Goal: Information Seeking & Learning: Learn about a topic

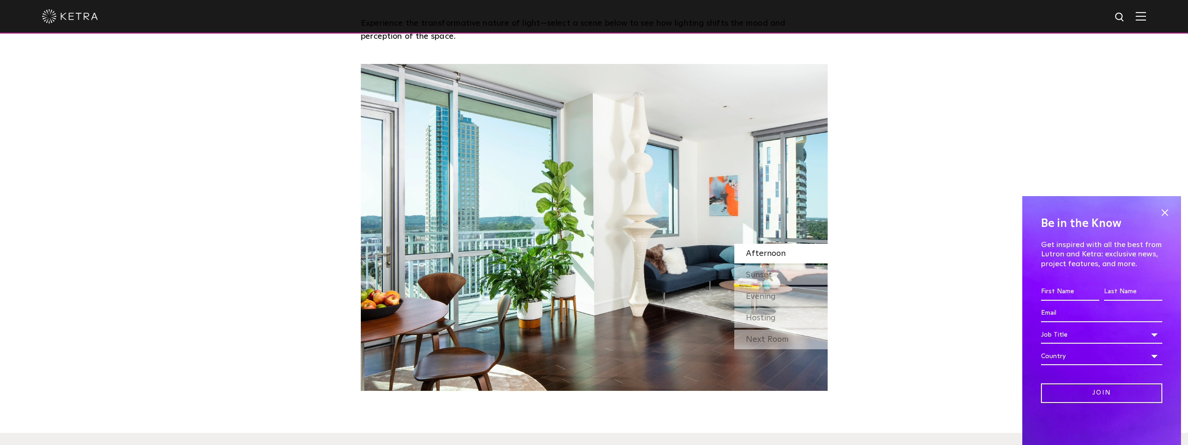
scroll to position [840, 0]
click at [759, 273] on span "Sunset" at bounding box center [759, 274] width 26 height 8
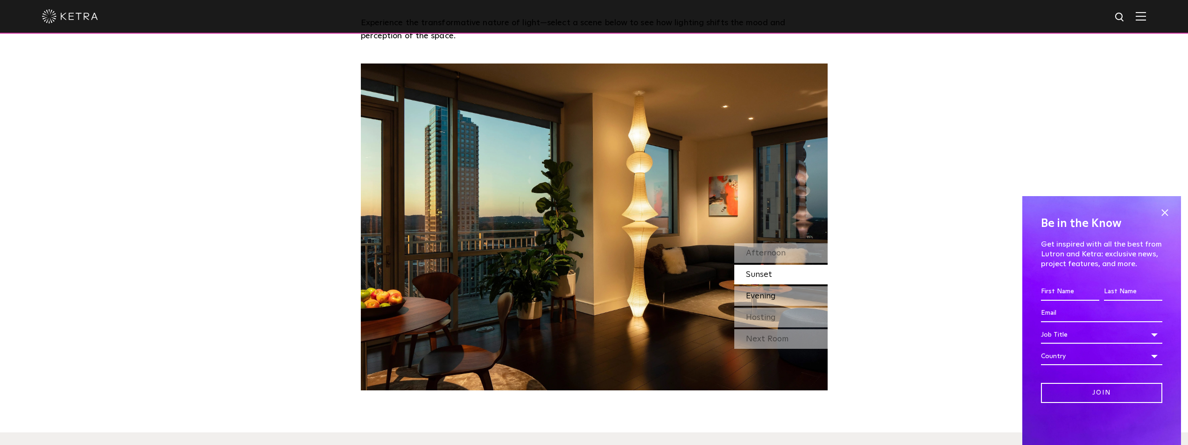
click at [772, 295] on span "Evening" at bounding box center [761, 296] width 30 height 8
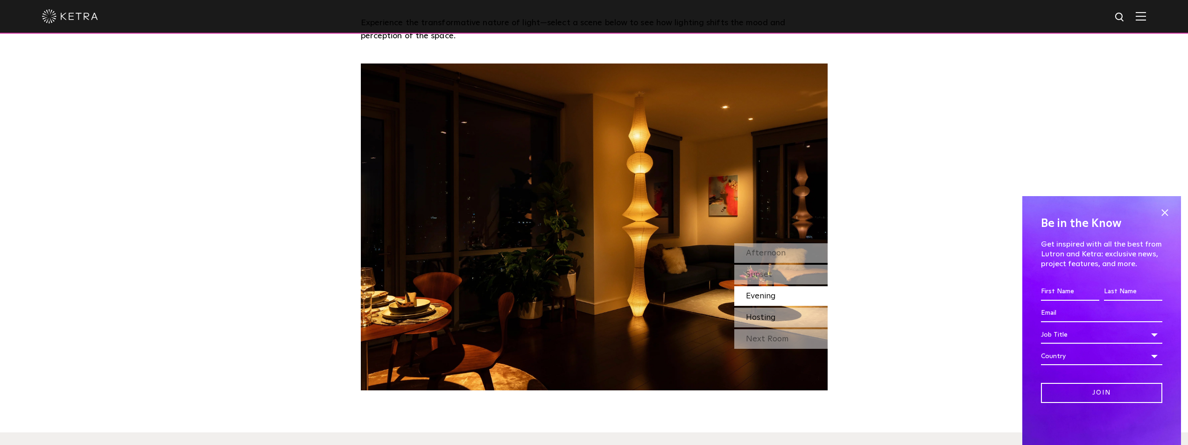
click at [772, 318] on span "Hosting" at bounding box center [761, 317] width 30 height 8
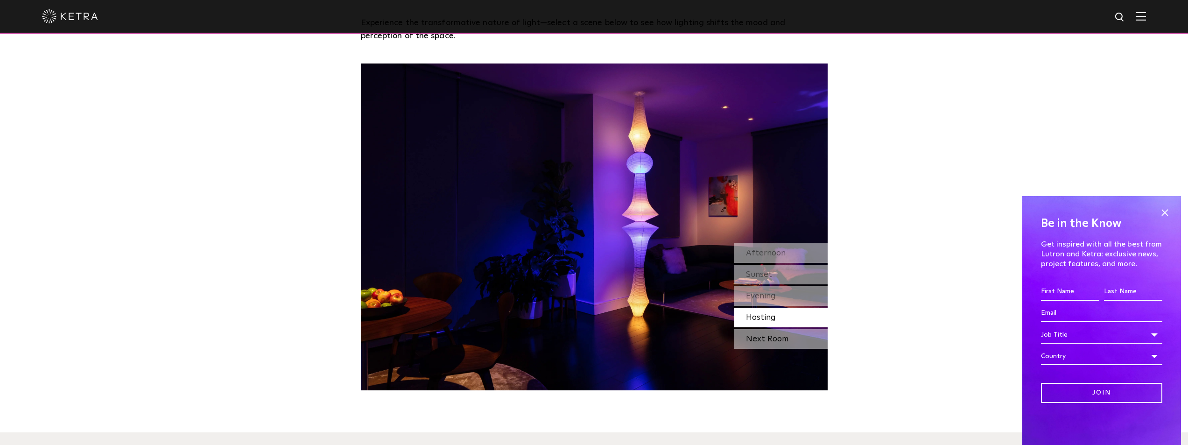
click at [771, 337] on div "Next Room" at bounding box center [780, 339] width 93 height 20
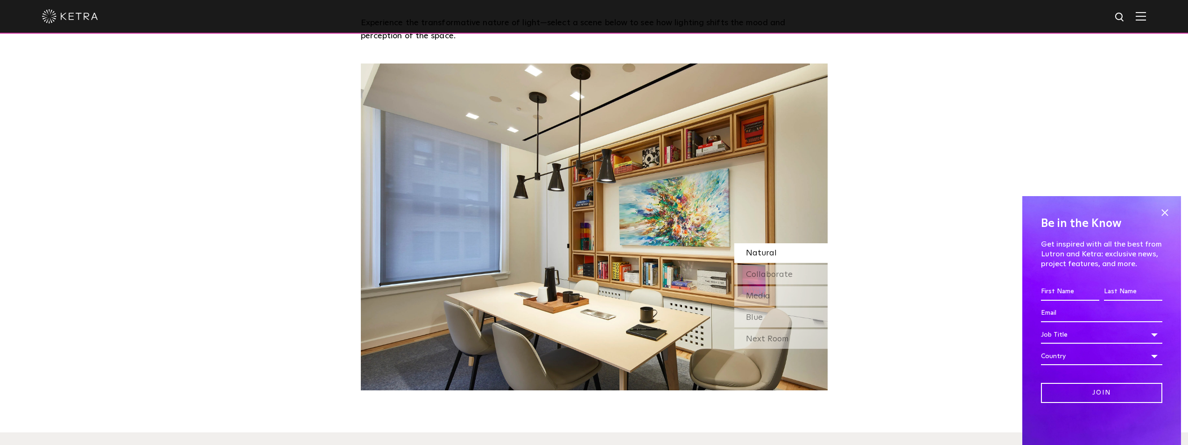
click at [770, 343] on div "Next Room" at bounding box center [780, 339] width 93 height 20
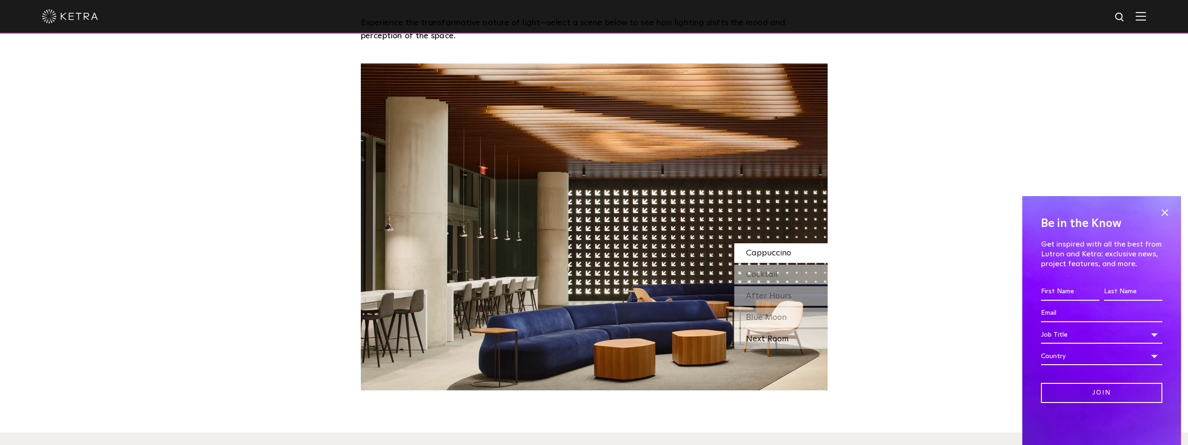
click at [771, 343] on div "Next Room" at bounding box center [780, 339] width 93 height 20
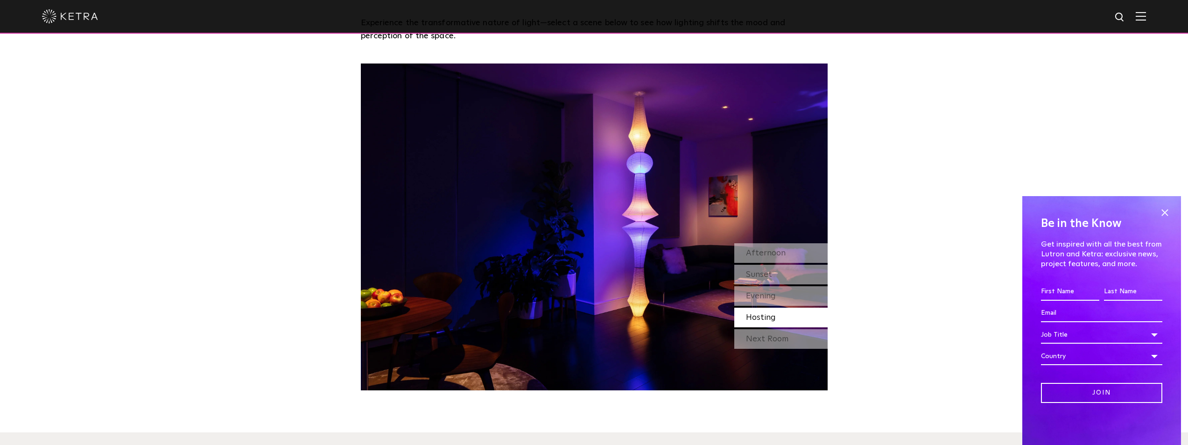
click at [771, 343] on div "Next Room" at bounding box center [780, 339] width 93 height 20
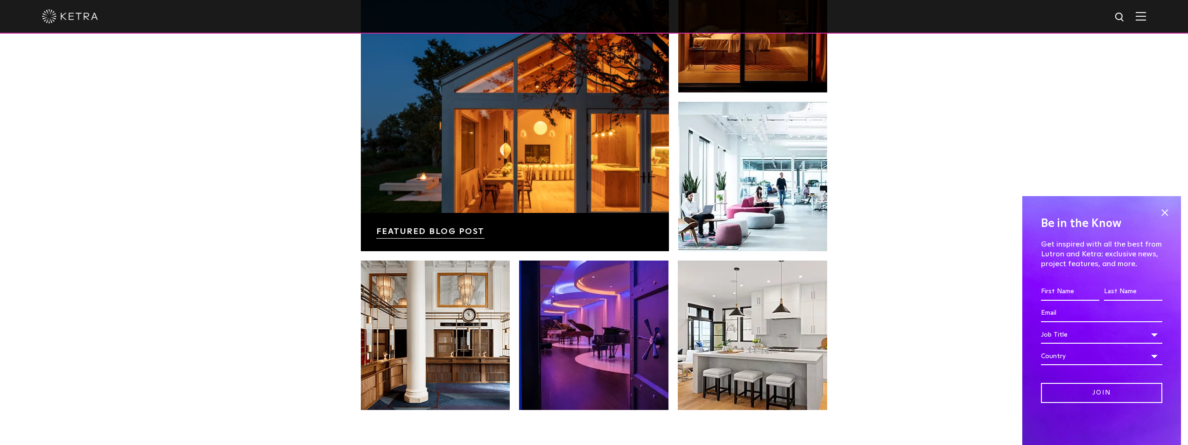
scroll to position [1820, 0]
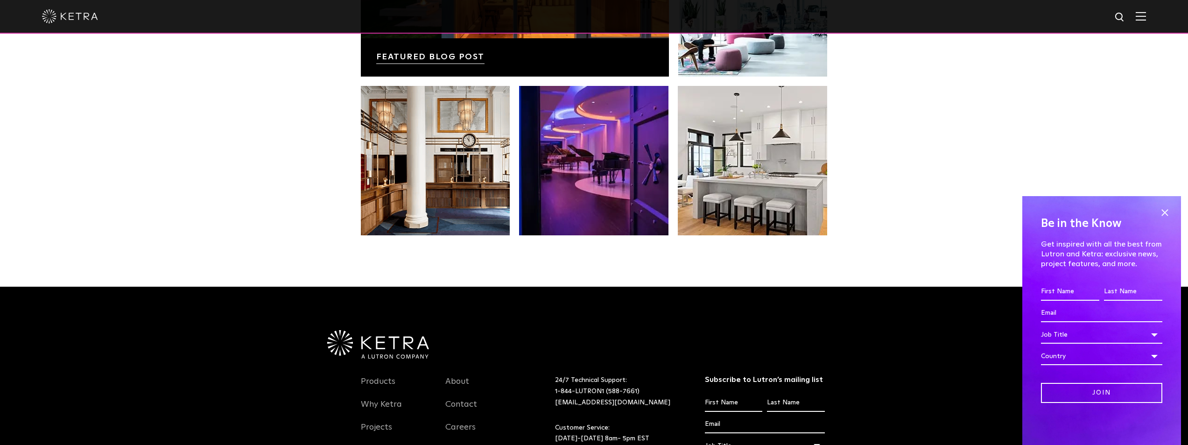
click at [1156, 11] on div at bounding box center [594, 17] width 1188 height 34
click at [1154, 14] on div at bounding box center [594, 17] width 1188 height 34
click at [1146, 16] on img at bounding box center [1141, 16] width 10 height 9
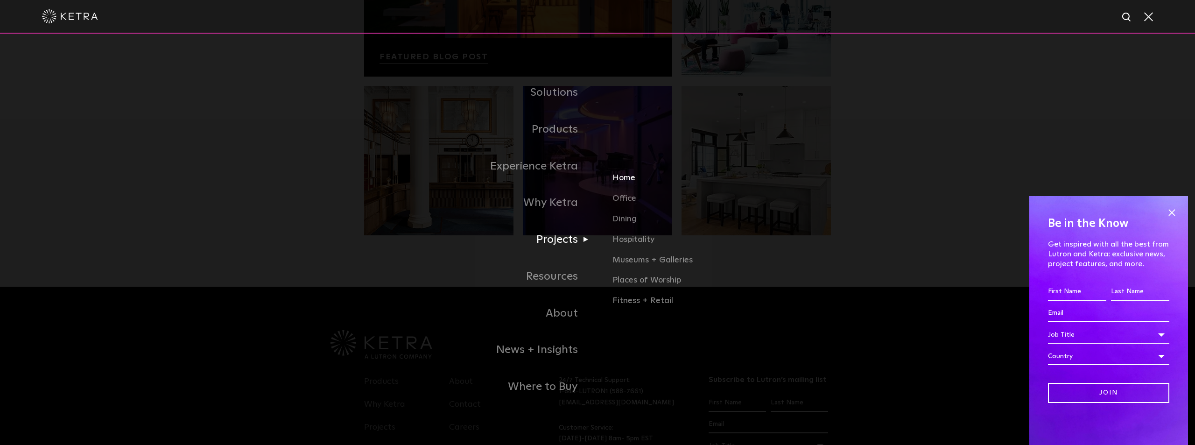
click at [621, 177] on link "Home" at bounding box center [721, 182] width 218 height 21
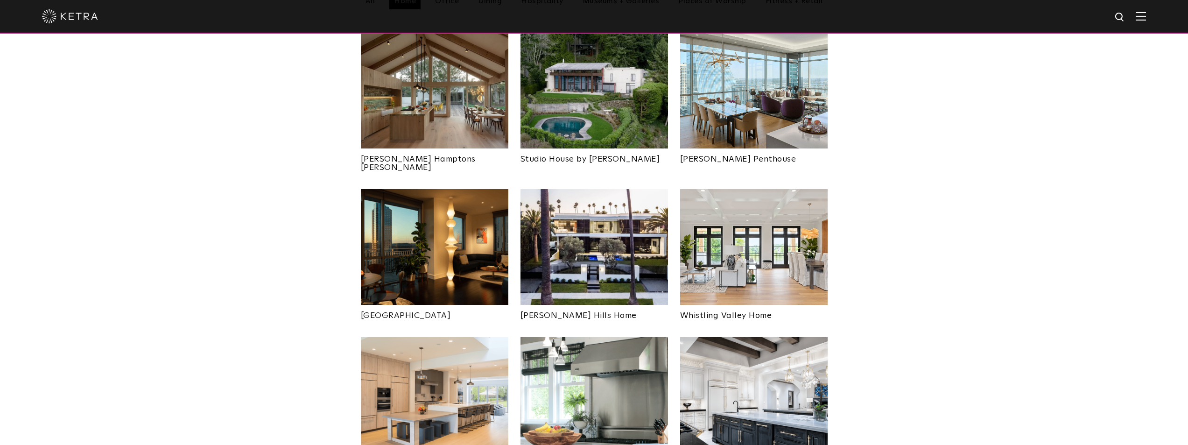
scroll to position [513, 0]
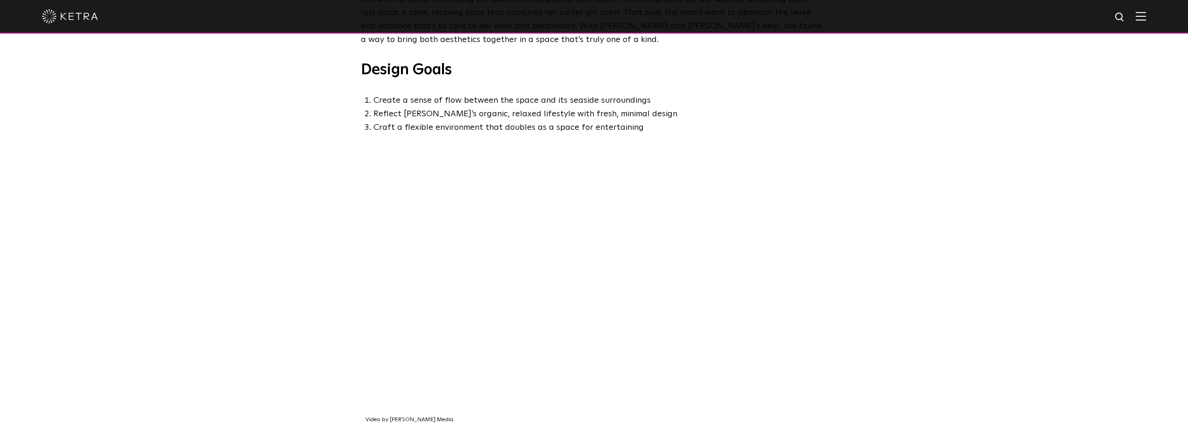
scroll to position [653, 0]
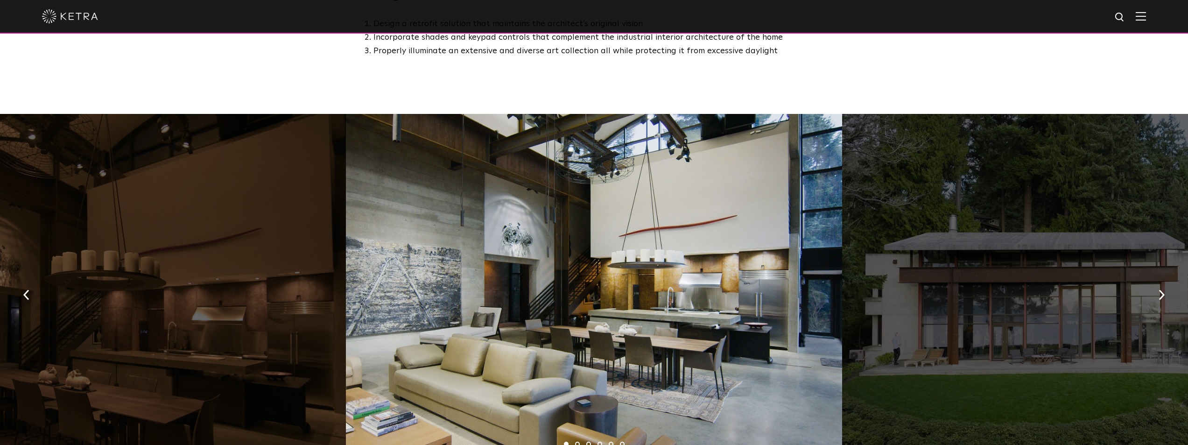
scroll to position [1027, 0]
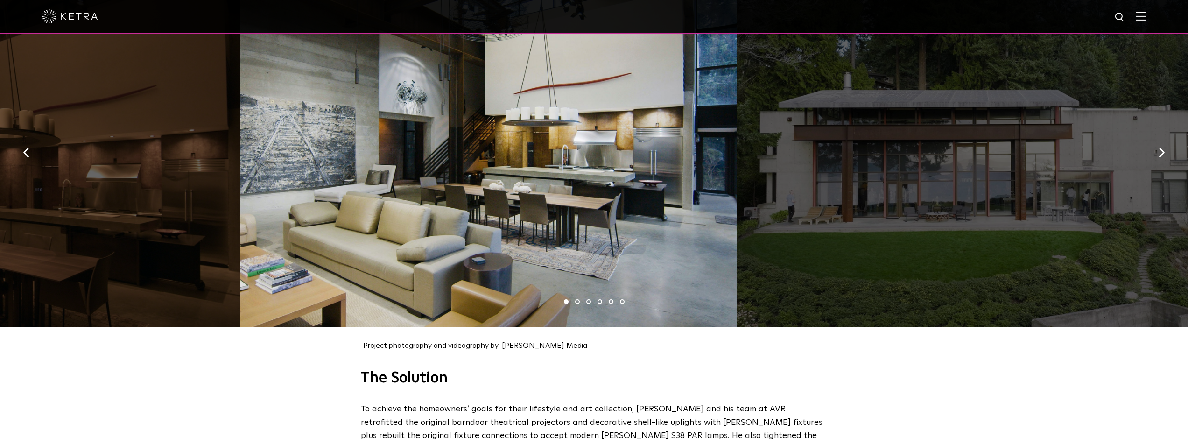
drag, startPoint x: 463, startPoint y: 187, endPoint x: 435, endPoint y: 189, distance: 27.6
click at [458, 187] on div at bounding box center [488, 150] width 497 height 356
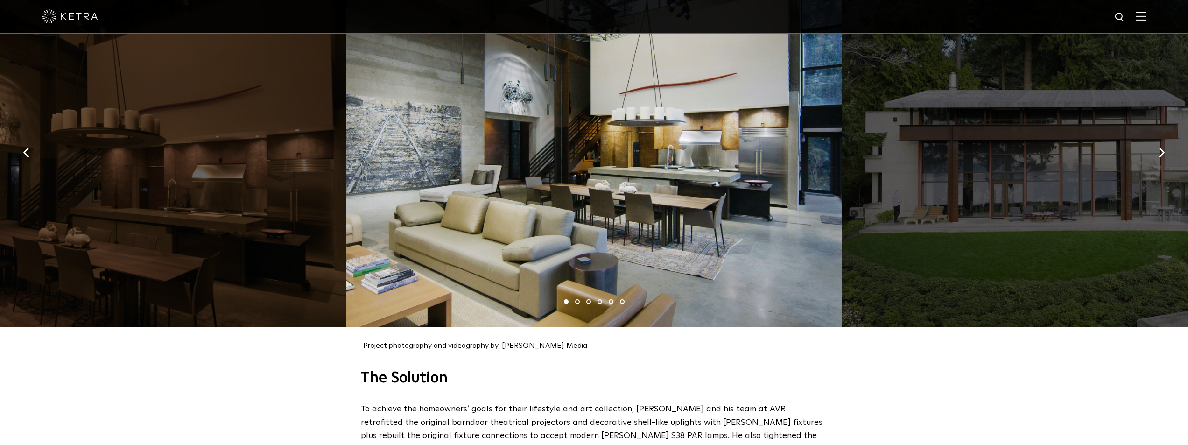
click at [488, 198] on div at bounding box center [594, 150] width 497 height 356
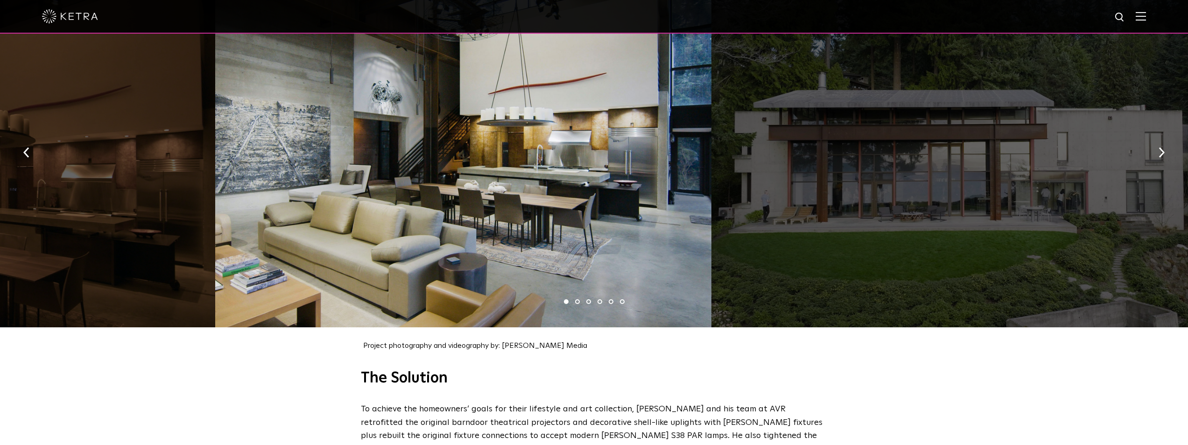
drag, startPoint x: 550, startPoint y: 194, endPoint x: 361, endPoint y: 196, distance: 188.6
click at [461, 194] on div at bounding box center [463, 150] width 497 height 356
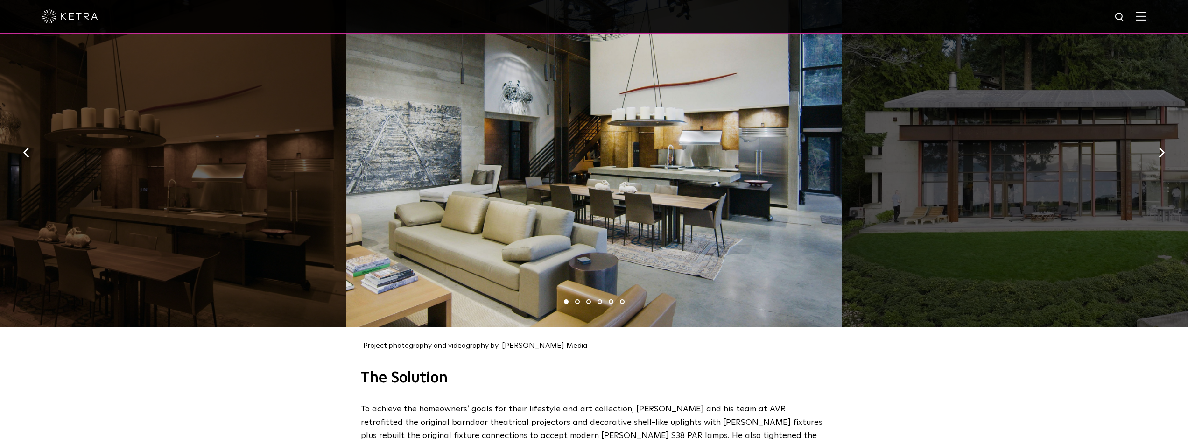
click at [1003, 202] on div at bounding box center [1090, 150] width 497 height 356
click at [1161, 147] on img "button" at bounding box center [1161, 152] width 6 height 10
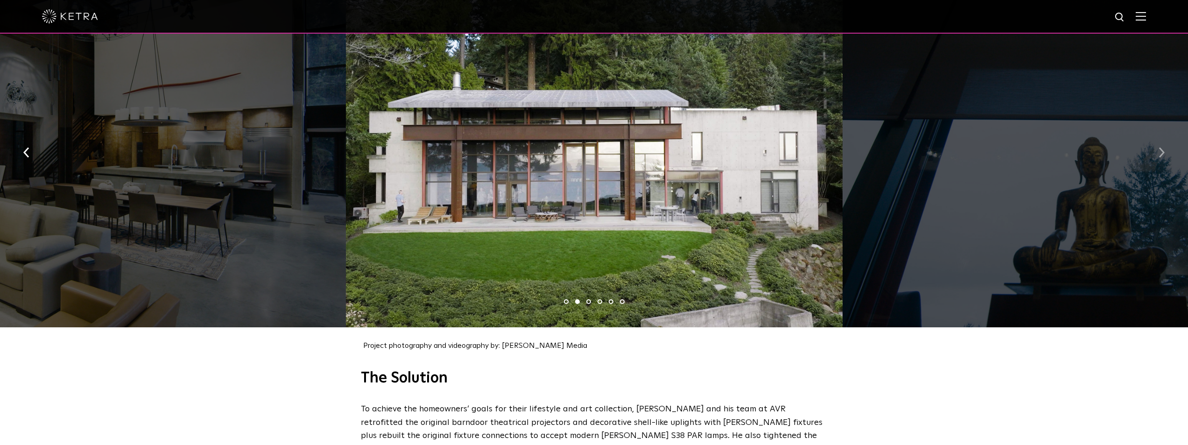
click at [1161, 147] on img "button" at bounding box center [1161, 152] width 6 height 10
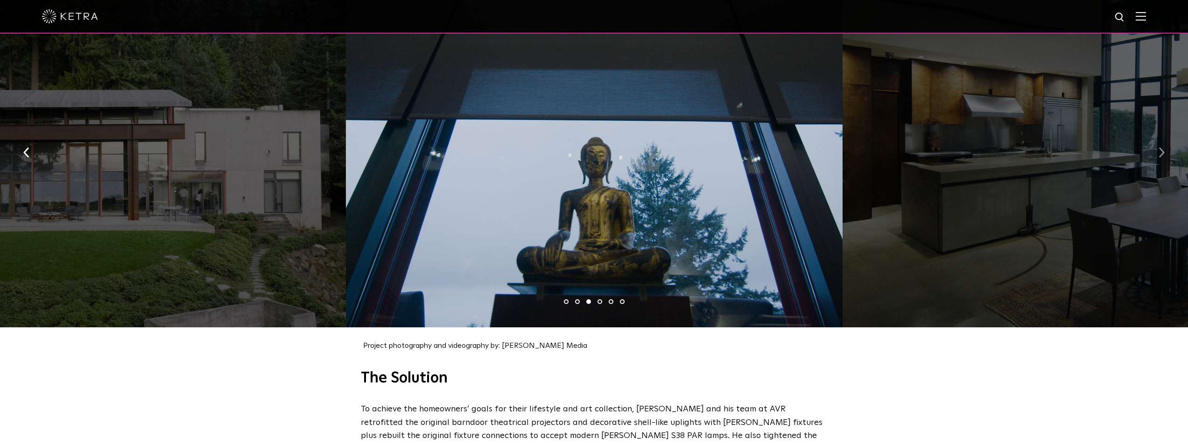
click at [1161, 147] on img "button" at bounding box center [1161, 152] width 6 height 10
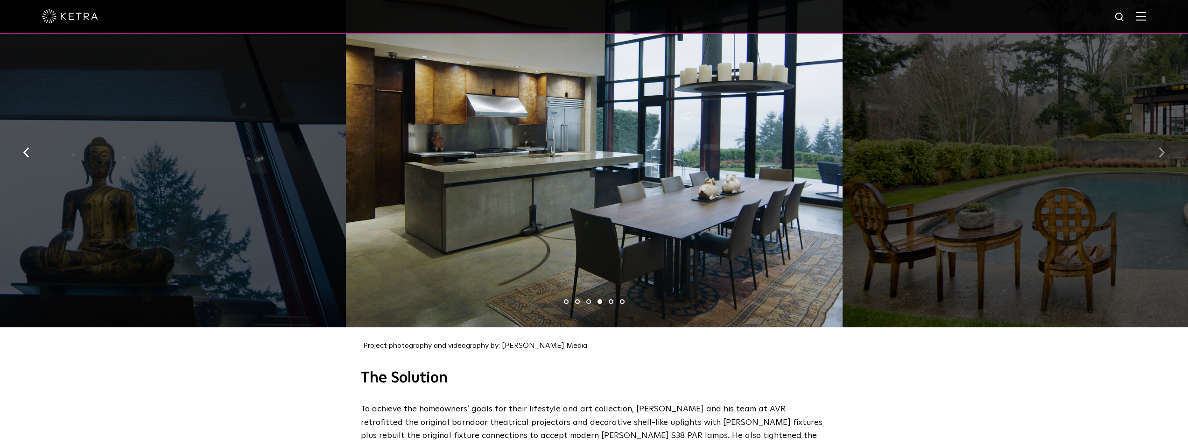
click at [1161, 147] on img "button" at bounding box center [1161, 152] width 6 height 10
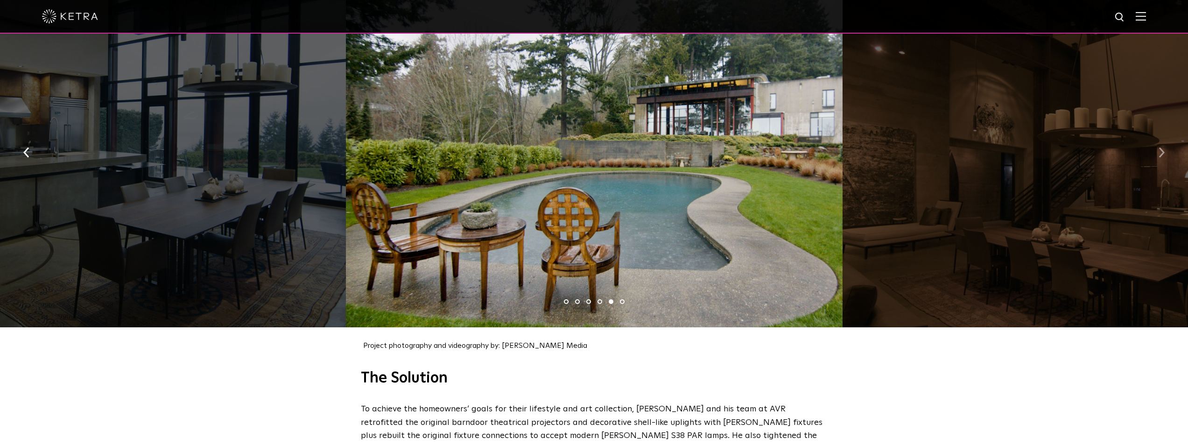
click at [1161, 147] on img "button" at bounding box center [1161, 152] width 6 height 10
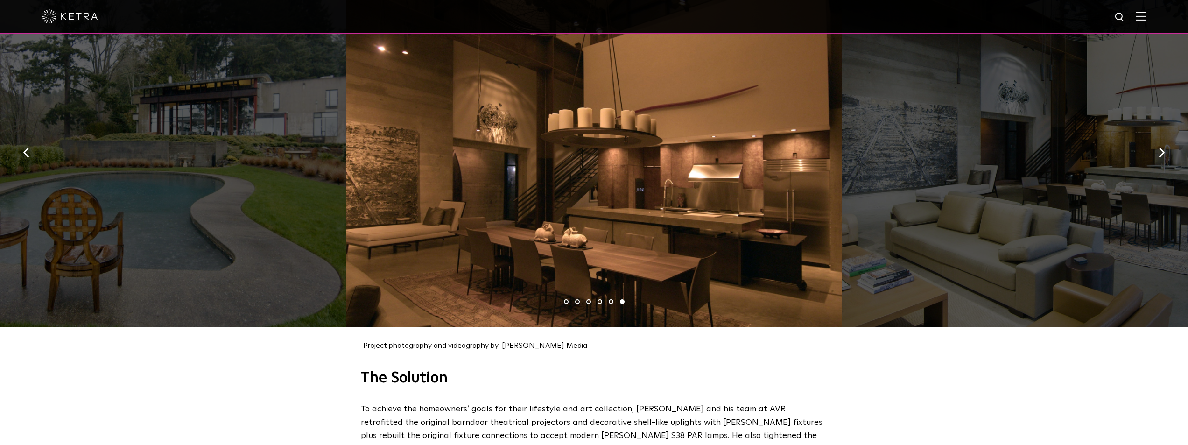
scroll to position [980, 0]
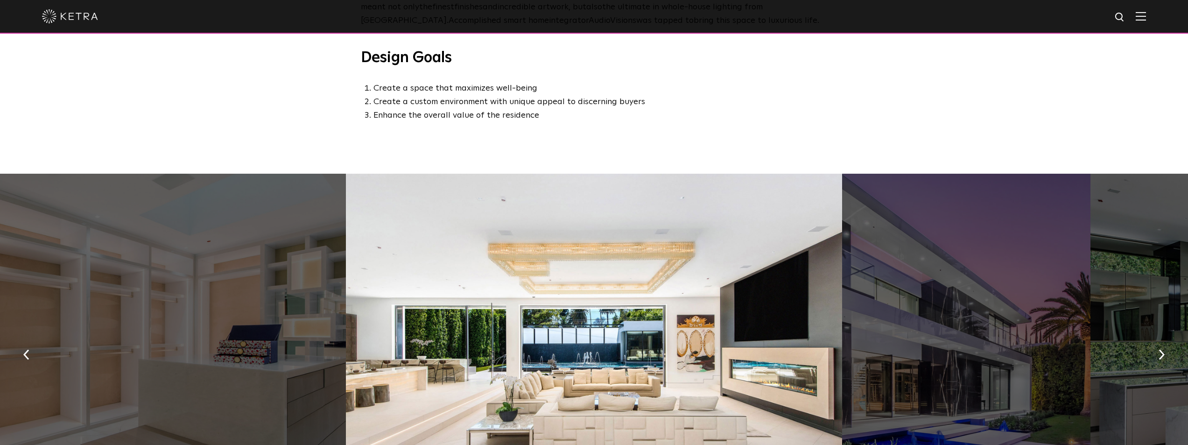
scroll to position [467, 0]
click at [1158, 358] on button "button" at bounding box center [1161, 353] width 20 height 32
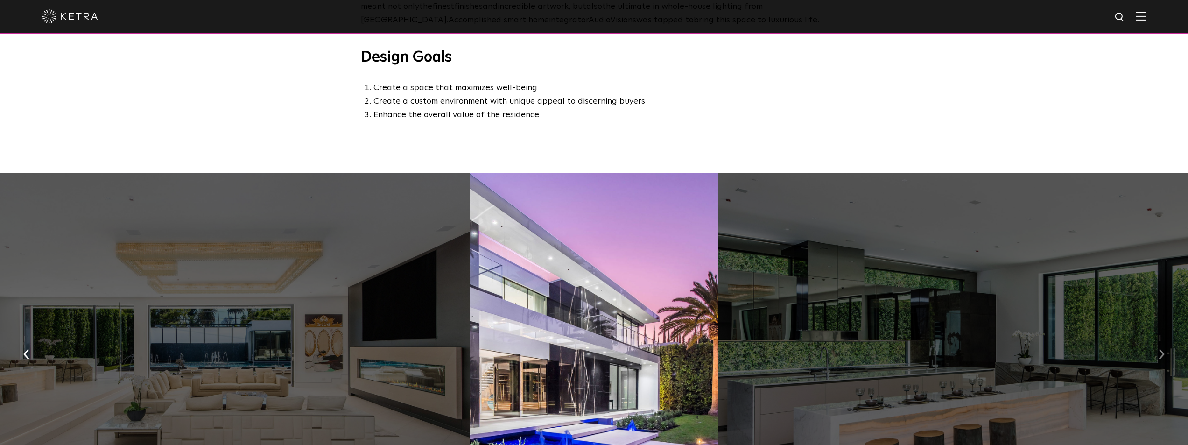
click at [1159, 358] on img "button" at bounding box center [1161, 354] width 6 height 10
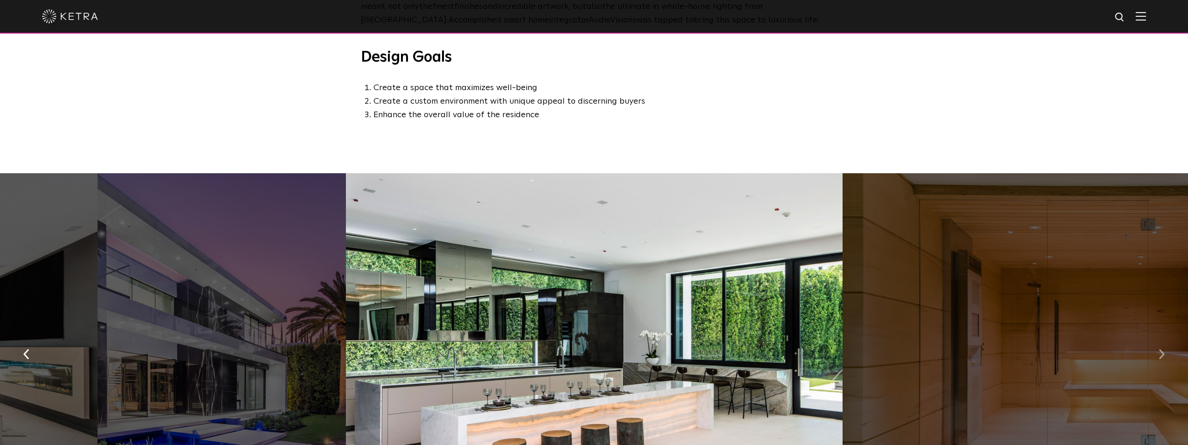
click at [1159, 358] on img "button" at bounding box center [1161, 354] width 6 height 10
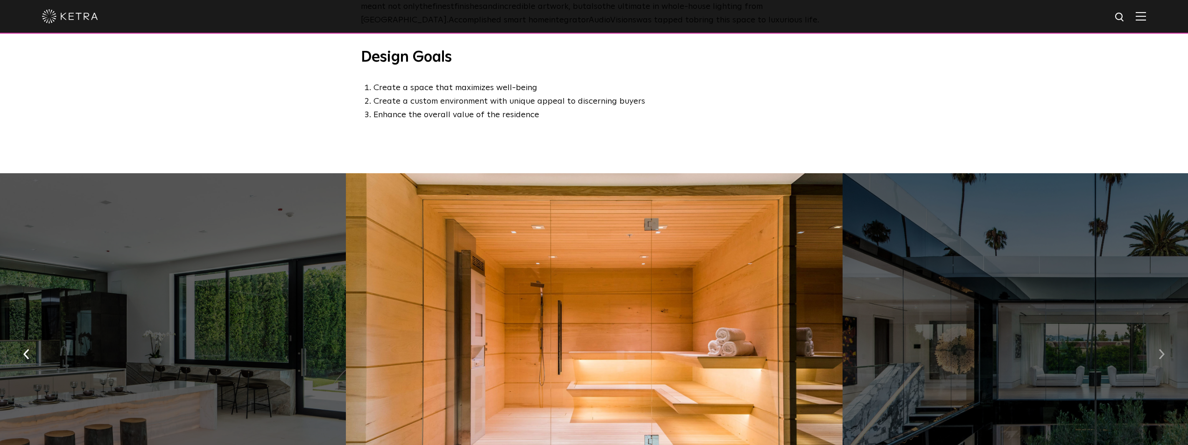
click at [1159, 358] on img "button" at bounding box center [1161, 354] width 6 height 10
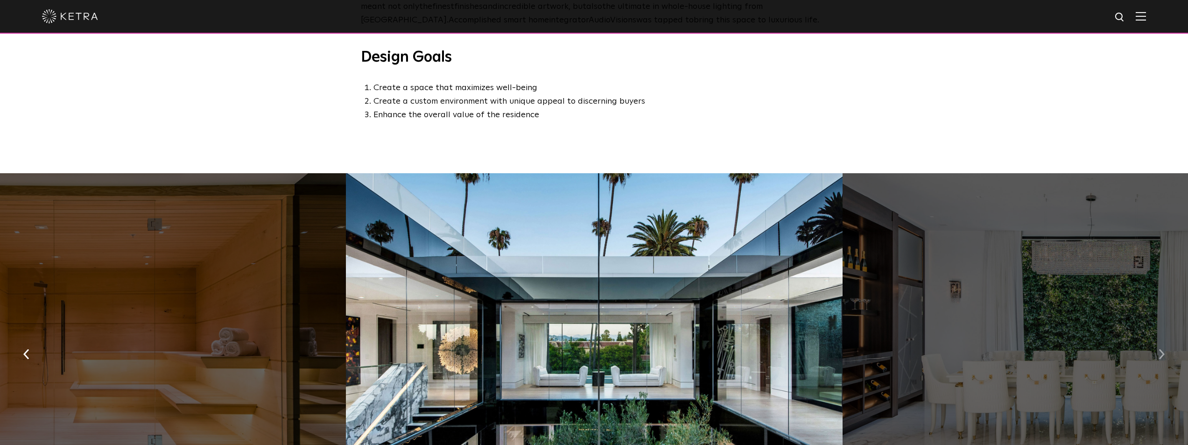
click at [1159, 358] on img "button" at bounding box center [1161, 354] width 6 height 10
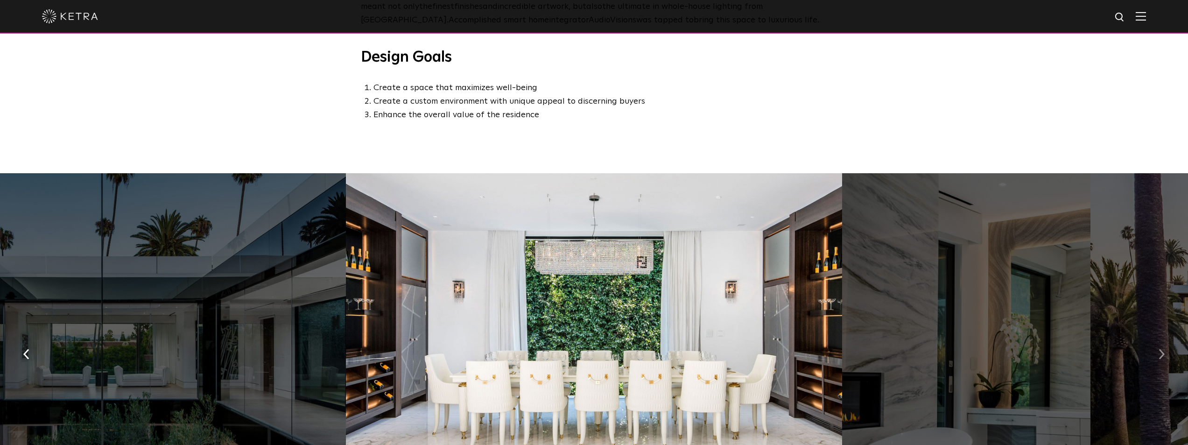
click at [1159, 358] on img "button" at bounding box center [1161, 354] width 6 height 10
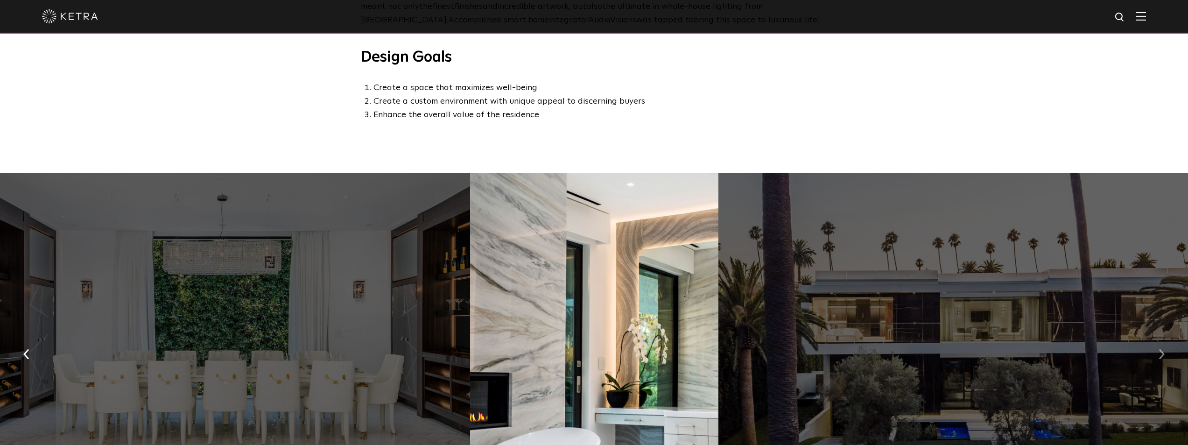
click at [1159, 358] on img "button" at bounding box center [1161, 354] width 6 height 10
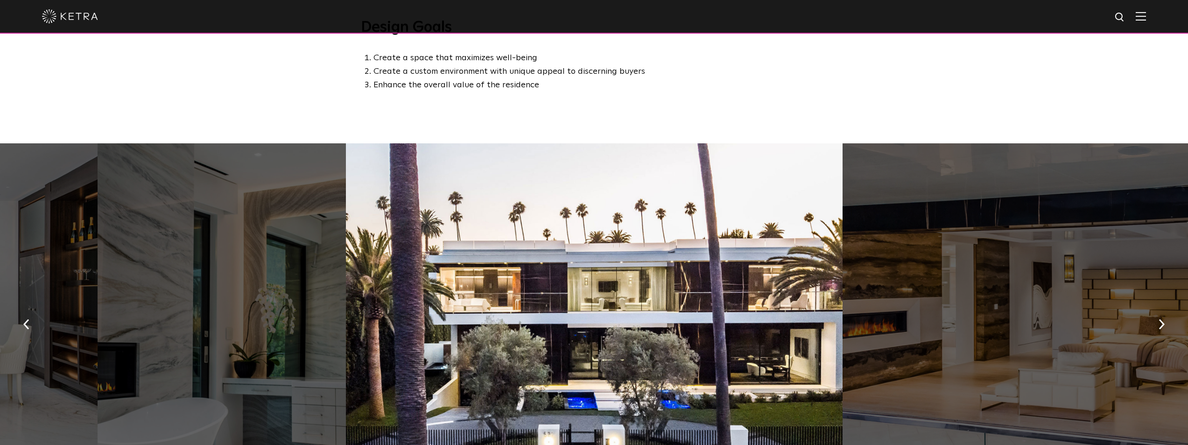
scroll to position [513, 0]
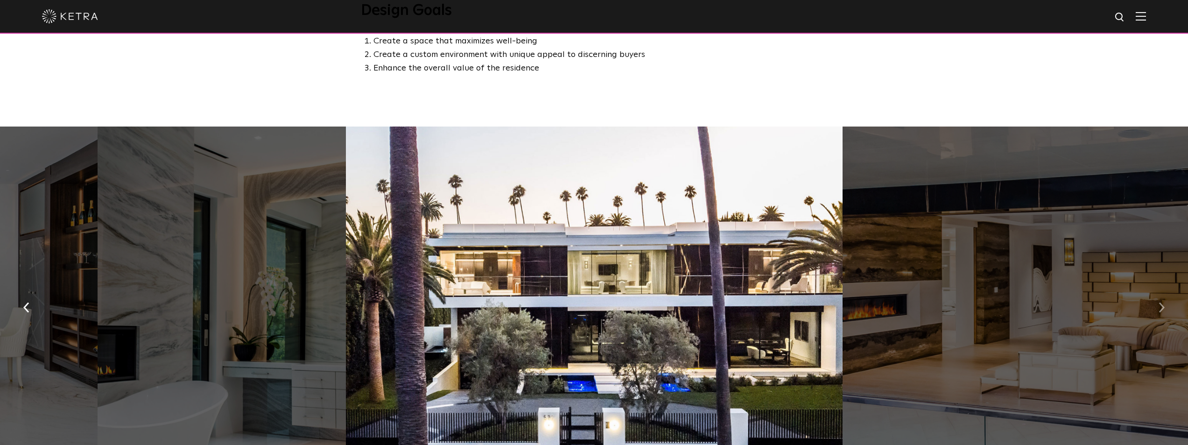
click at [1158, 310] on button "button" at bounding box center [1161, 306] width 20 height 32
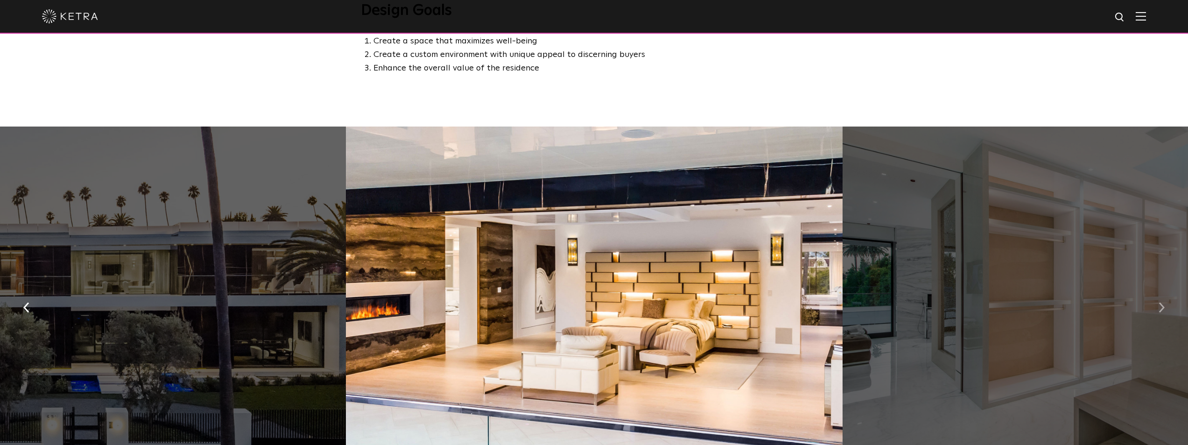
click at [1158, 310] on button "button" at bounding box center [1161, 306] width 20 height 32
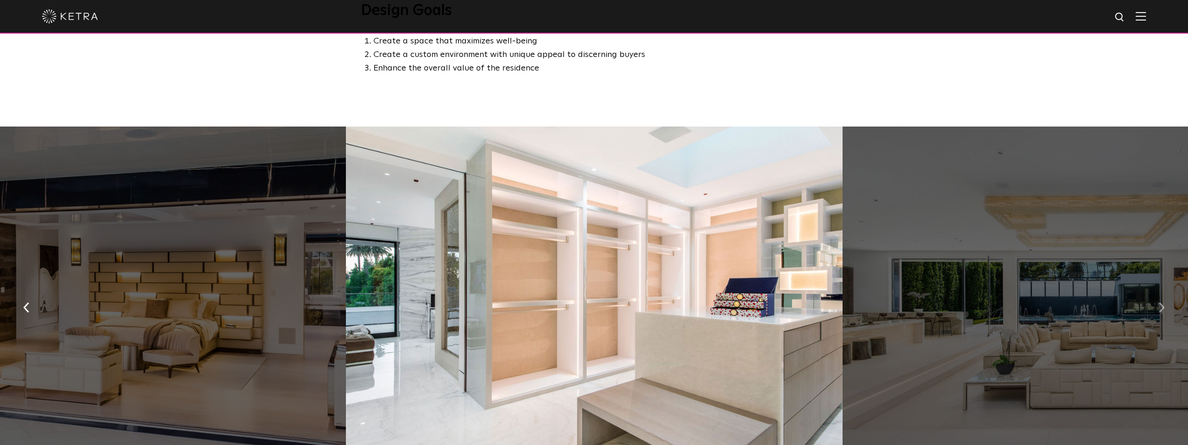
click at [1158, 310] on button "button" at bounding box center [1161, 306] width 20 height 32
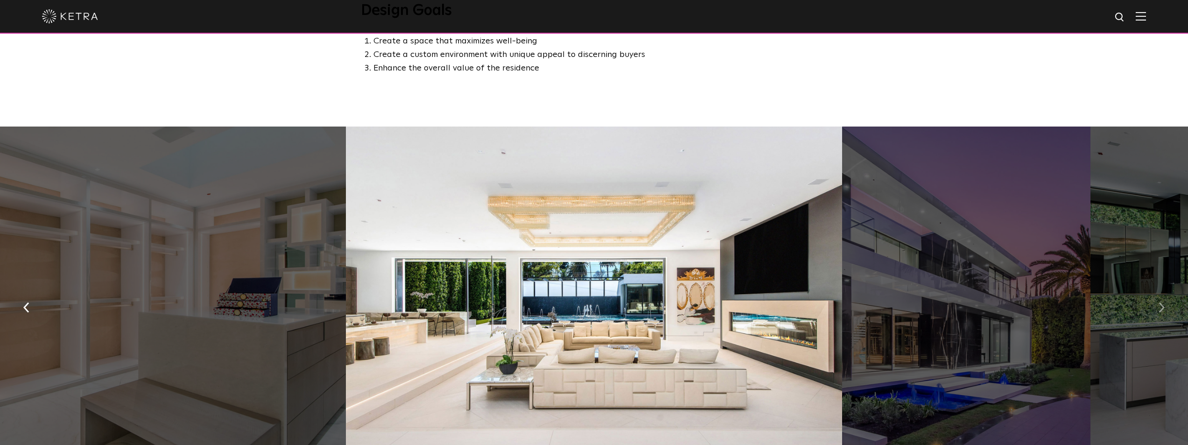
click at [1158, 310] on button "button" at bounding box center [1161, 306] width 20 height 32
